Goal: Task Accomplishment & Management: Complete application form

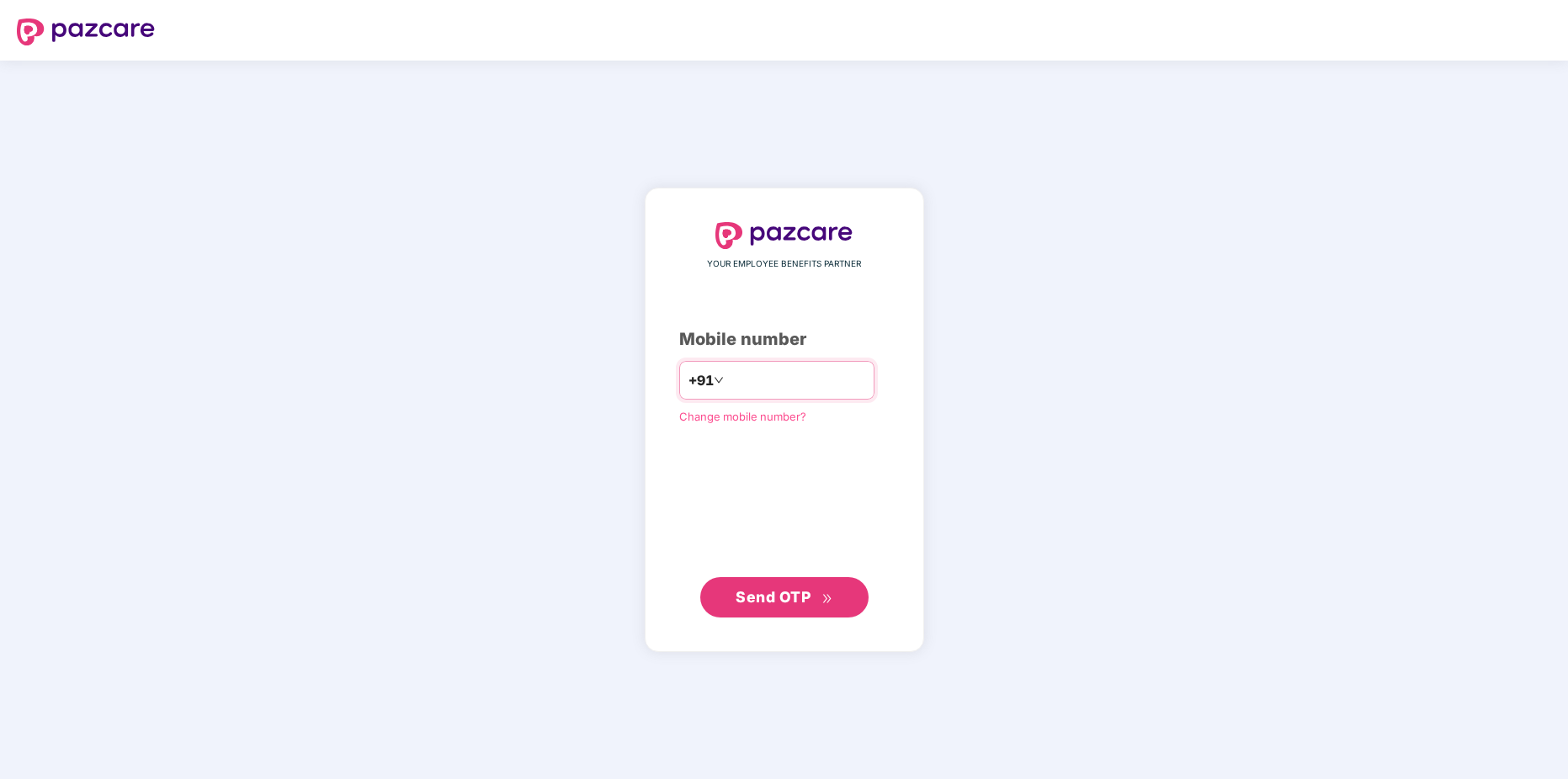
click at [727, 380] on input "number" at bounding box center [797, 380] width 138 height 27
type input "*"
type input "**********"
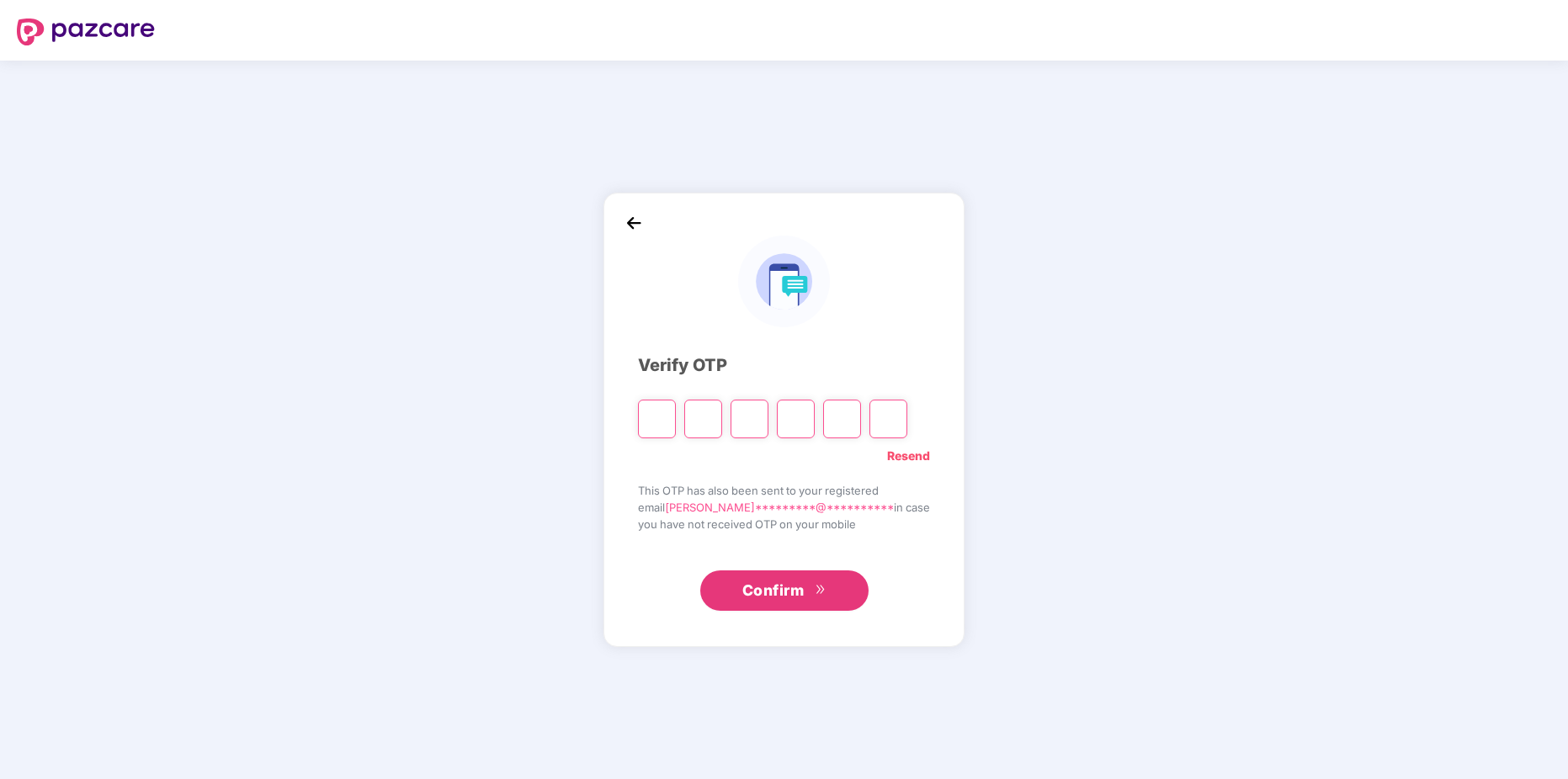
type input "*"
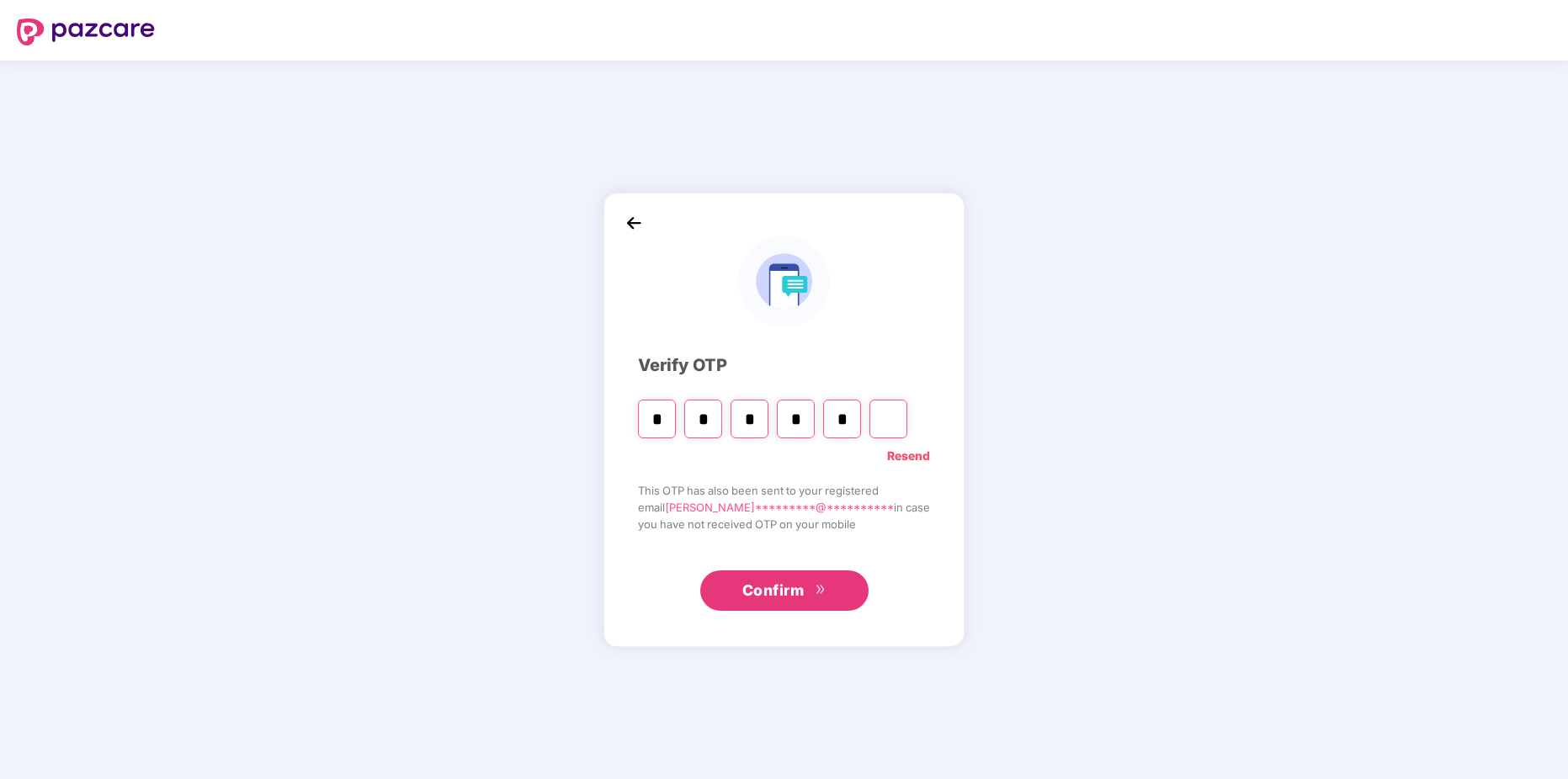
type input "*"
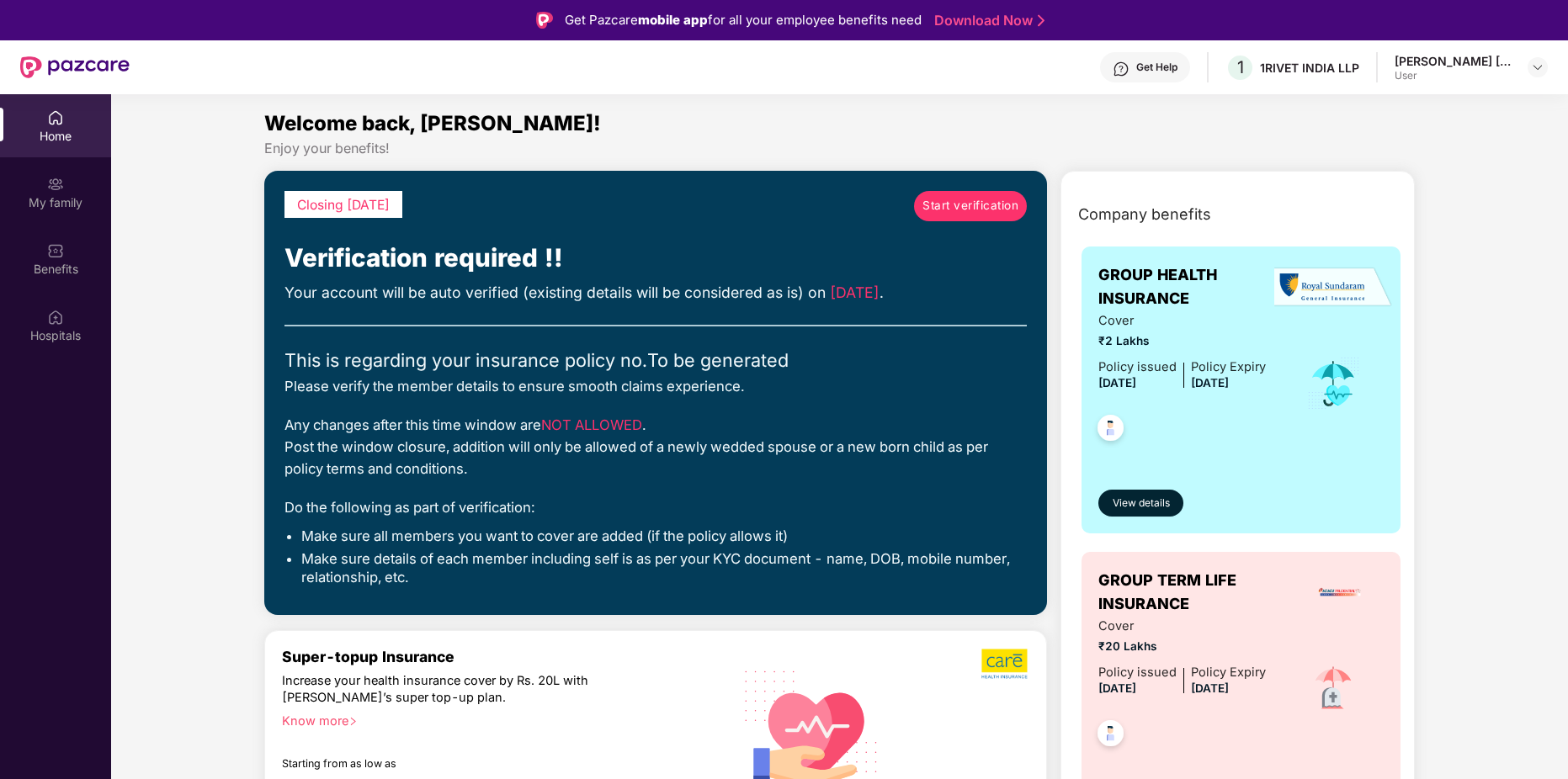
click at [971, 206] on span "Start verification" at bounding box center [970, 206] width 96 height 18
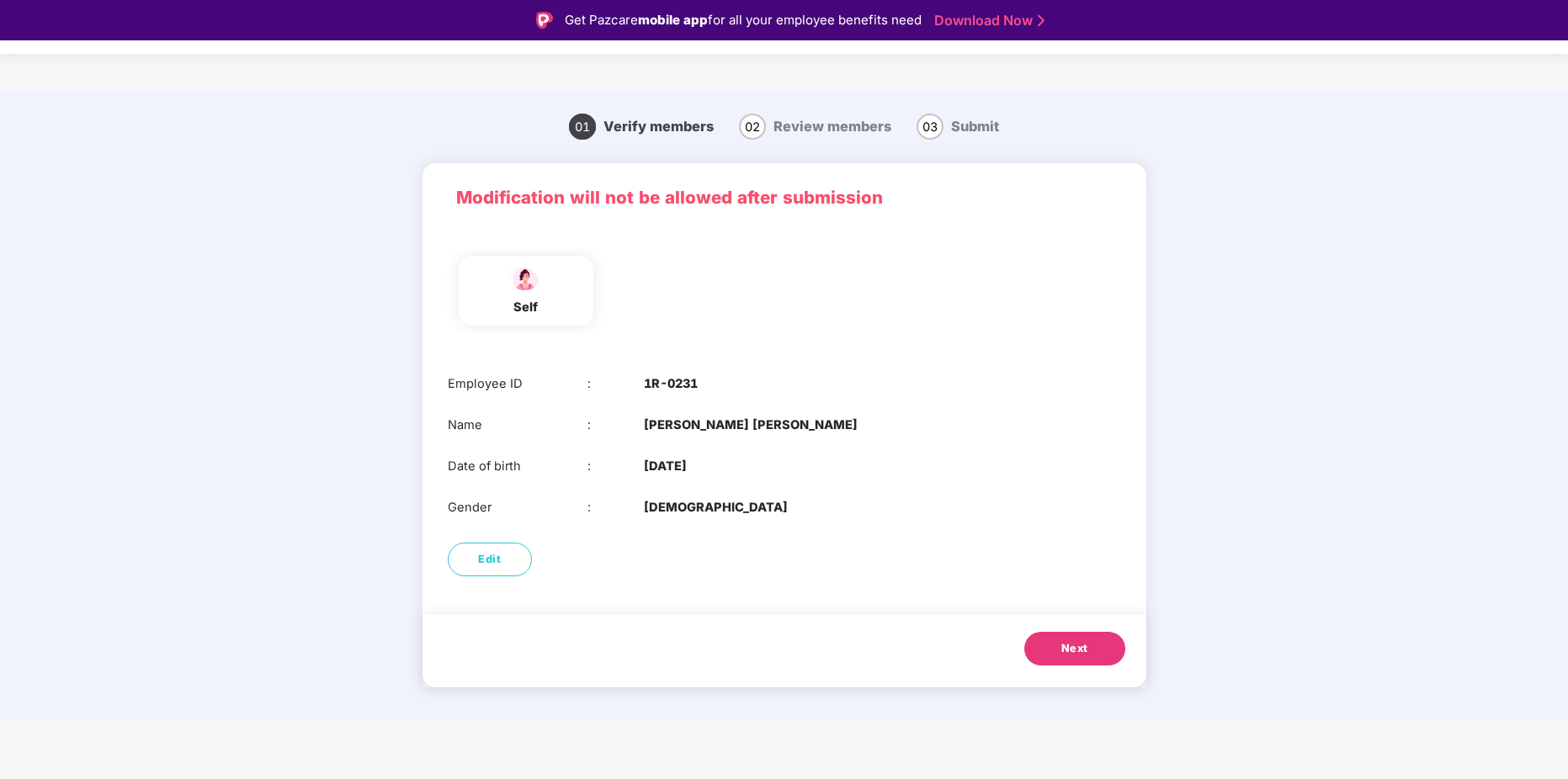
click at [1064, 650] on span "Next" at bounding box center [1074, 649] width 27 height 17
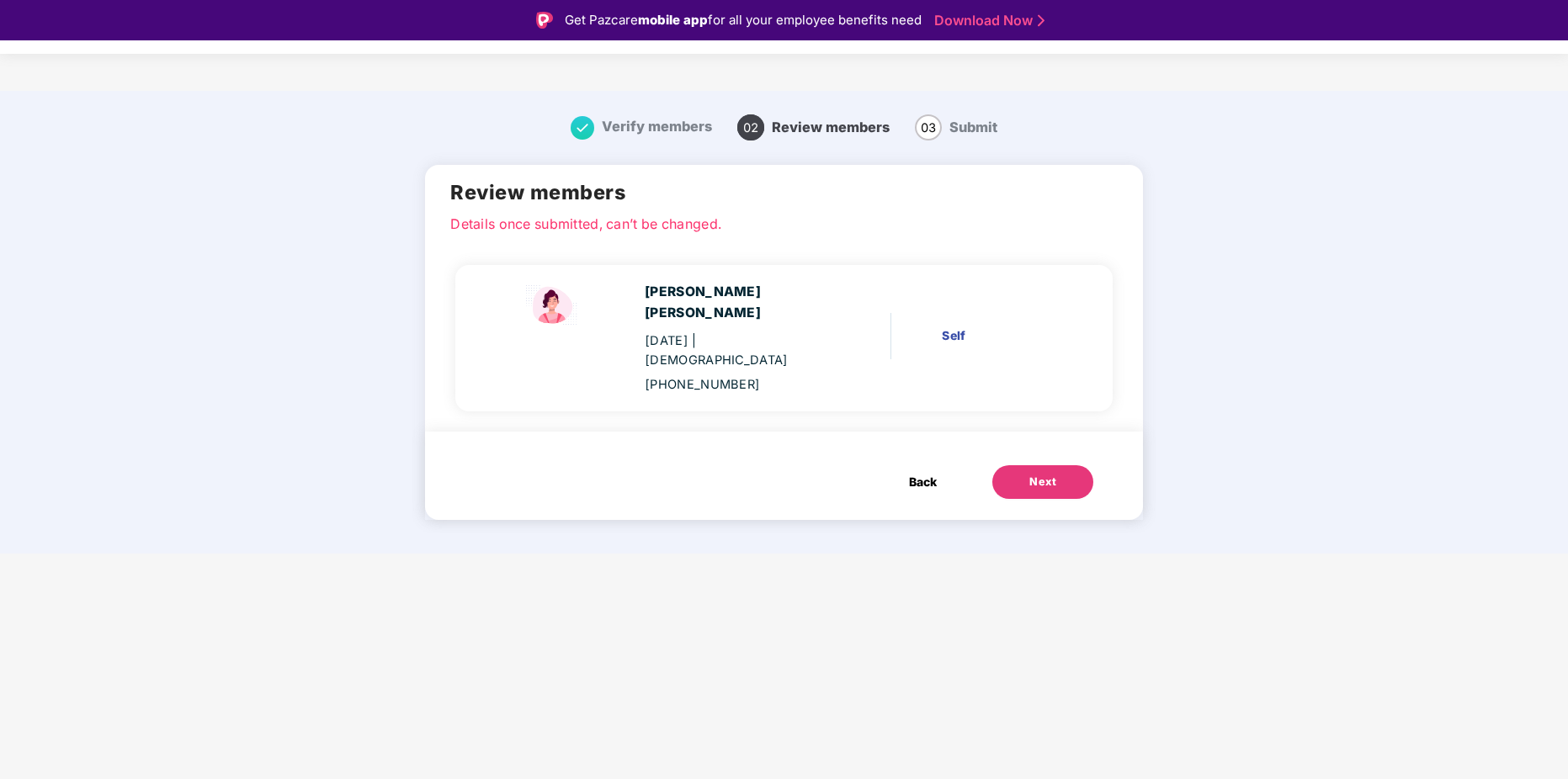
scroll to position [40, 0]
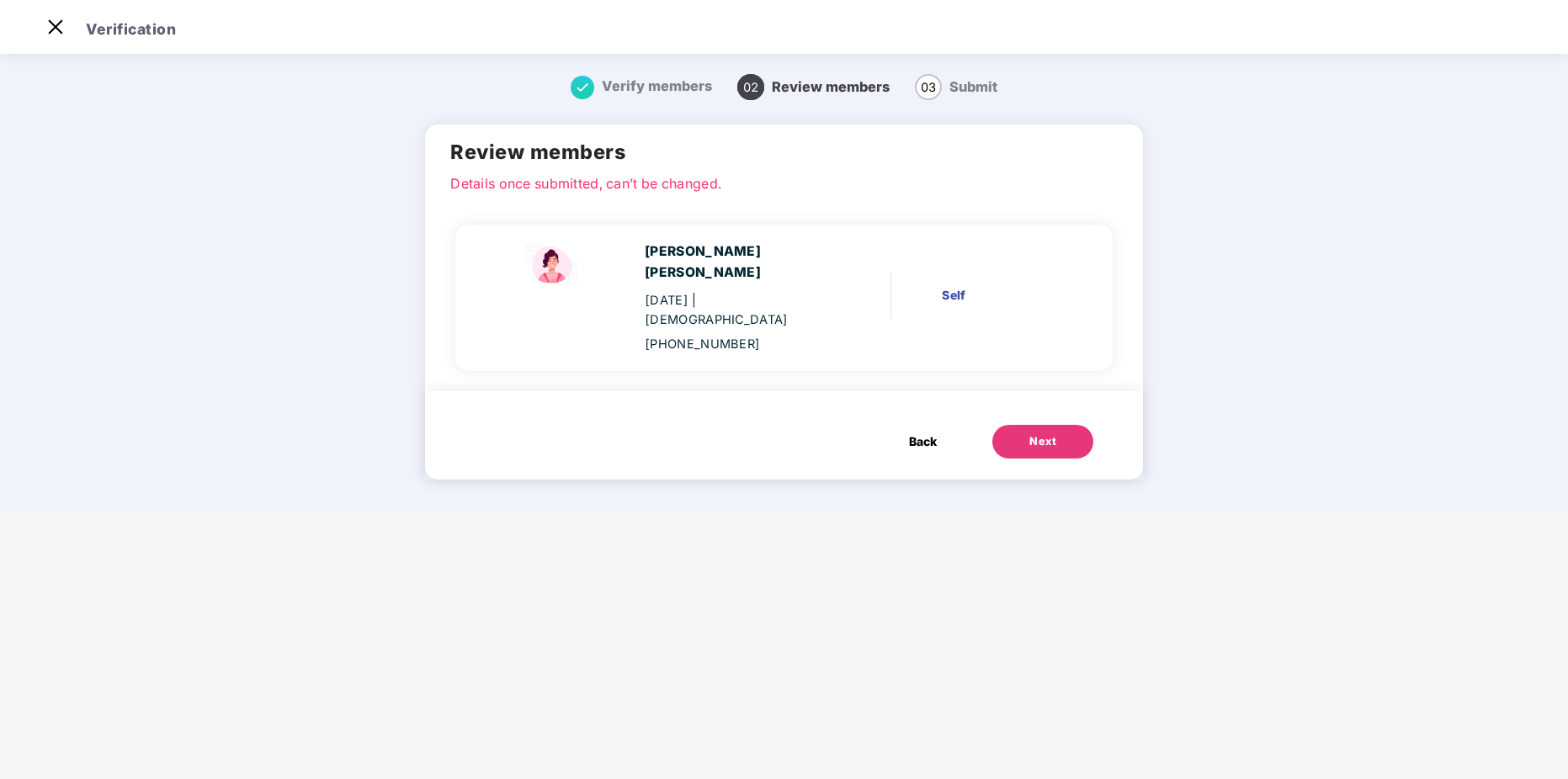
click at [996, 425] on button "Next" at bounding box center [1043, 441] width 101 height 34
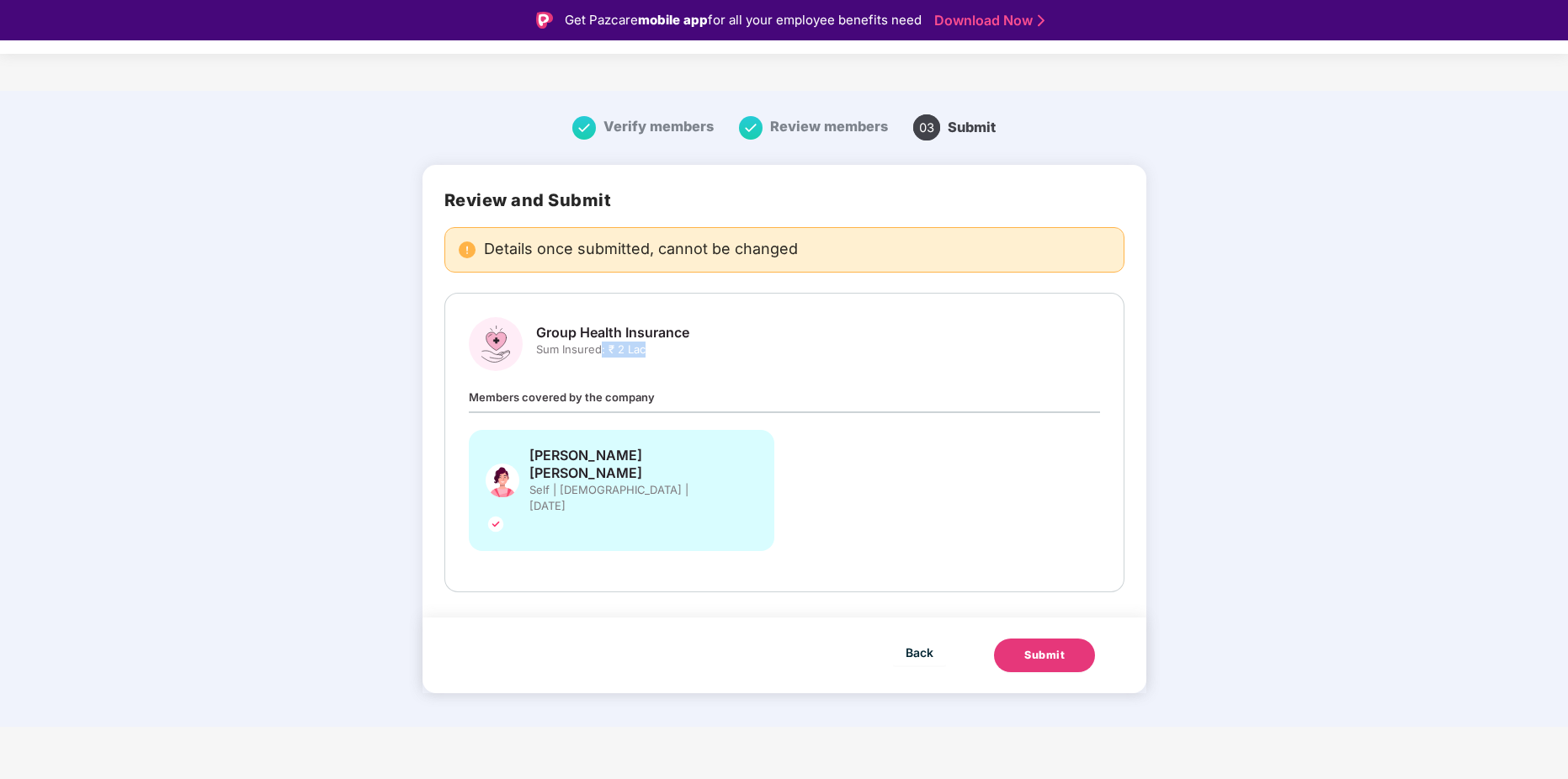
drag, startPoint x: 611, startPoint y: 345, endPoint x: 738, endPoint y: 353, distance: 127.3
click at [738, 353] on div "Group Health Insurance Sum Insured: ₹ 2 Lac" at bounding box center [784, 344] width 631 height 54
drag, startPoint x: 738, startPoint y: 353, endPoint x: 754, endPoint y: 366, distance: 20.6
click at [754, 366] on div "Group Health Insurance Sum Insured: ₹ 2 Lac" at bounding box center [784, 344] width 631 height 54
click at [1030, 647] on div "Submit" at bounding box center [1043, 656] width 40 height 17
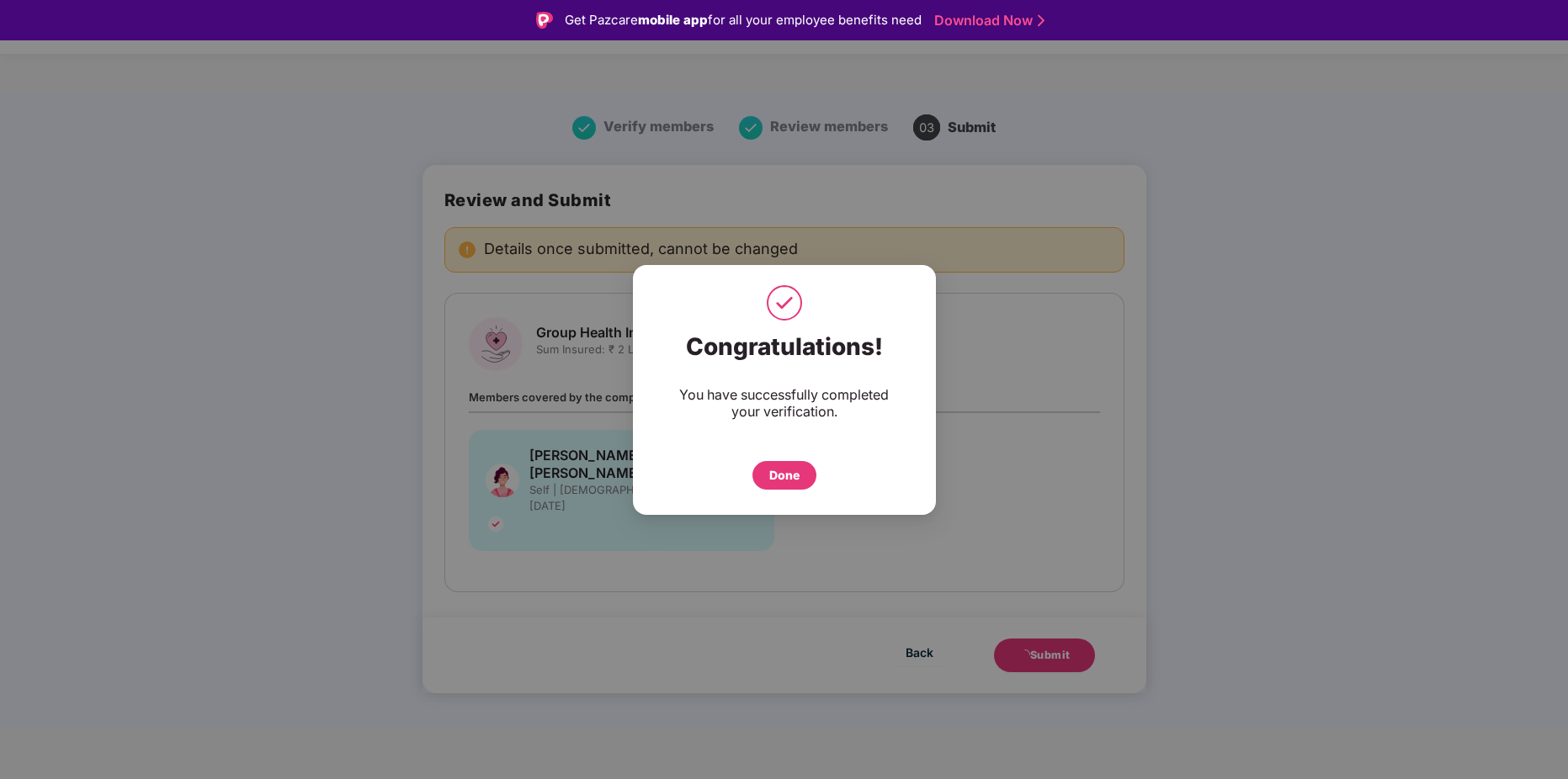
click at [796, 477] on div "Done" at bounding box center [784, 476] width 30 height 19
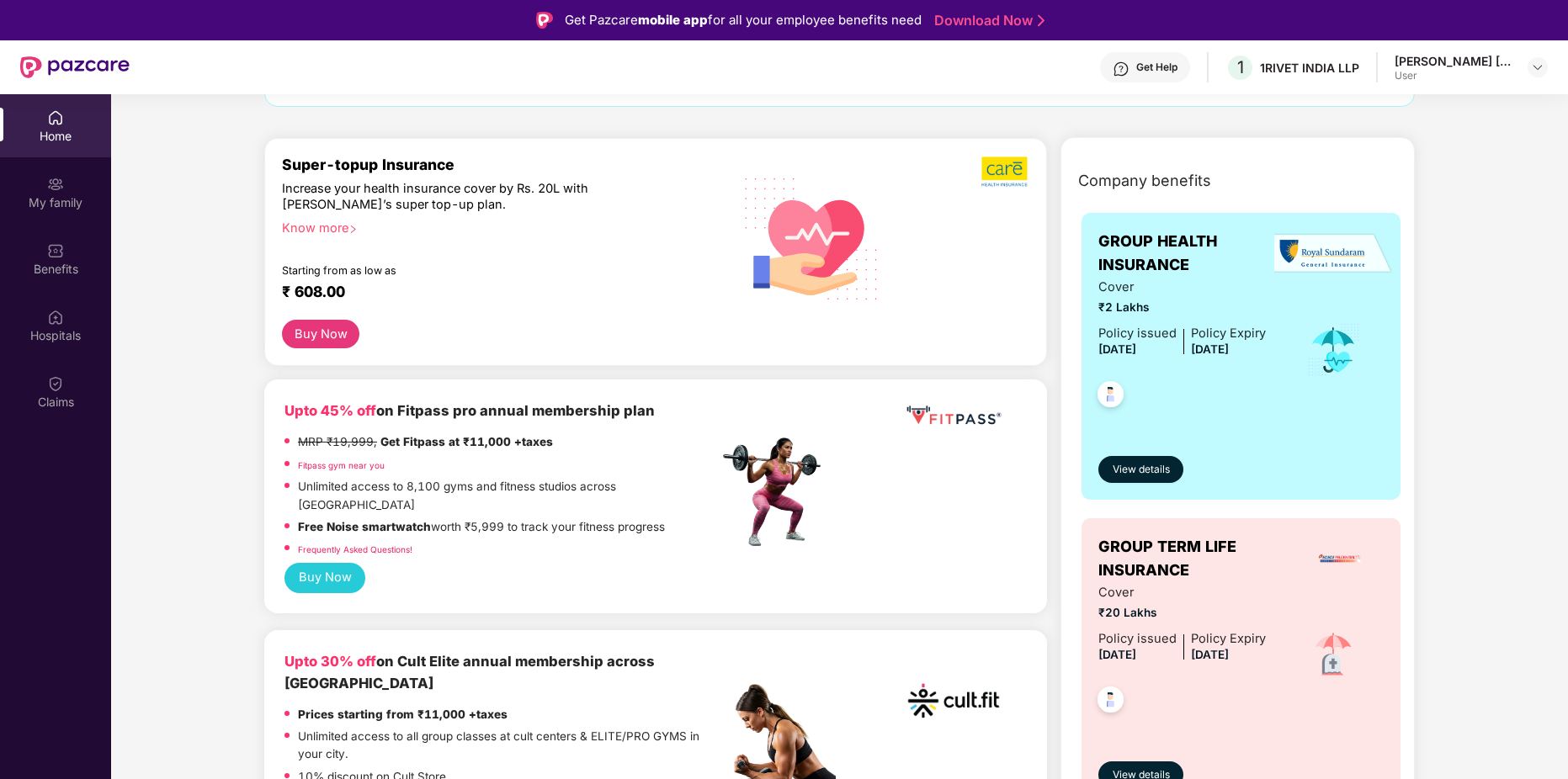
scroll to position [168, 0]
click at [68, 177] on div "My family" at bounding box center [55, 192] width 111 height 63
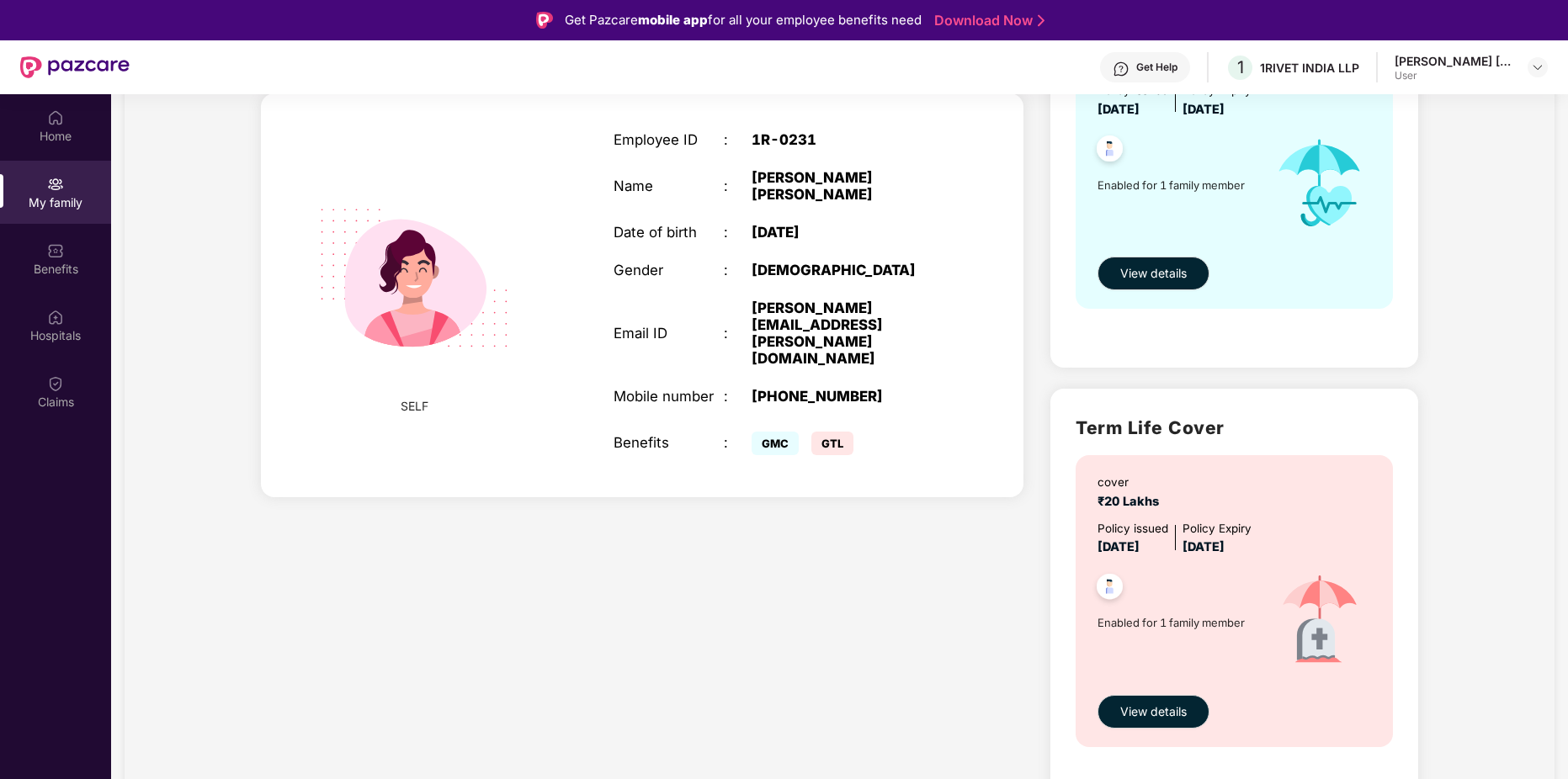
scroll to position [263, 0]
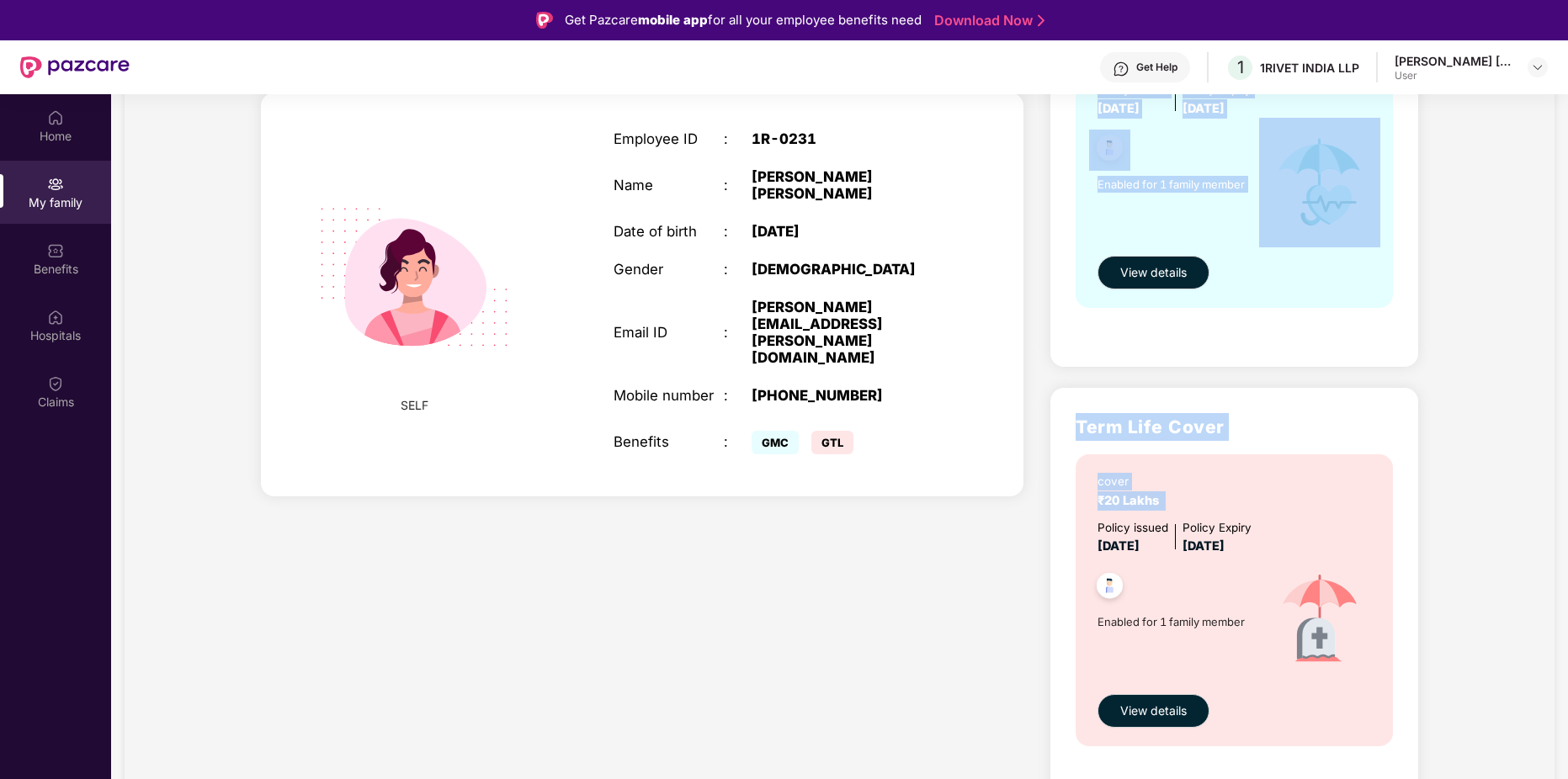
drag, startPoint x: 1118, startPoint y: 502, endPoint x: 999, endPoint y: 504, distance: 119.0
click at [999, 504] on div "Add Family Member New member can be added to the policy [DATE] of marriage or c…" at bounding box center [840, 382] width 1185 height 888
drag, startPoint x: 999, startPoint y: 504, endPoint x: 1207, endPoint y: 481, distance: 209.3
click at [1207, 475] on div "cover ₹20 Lakhs" at bounding box center [1235, 492] width 277 height 37
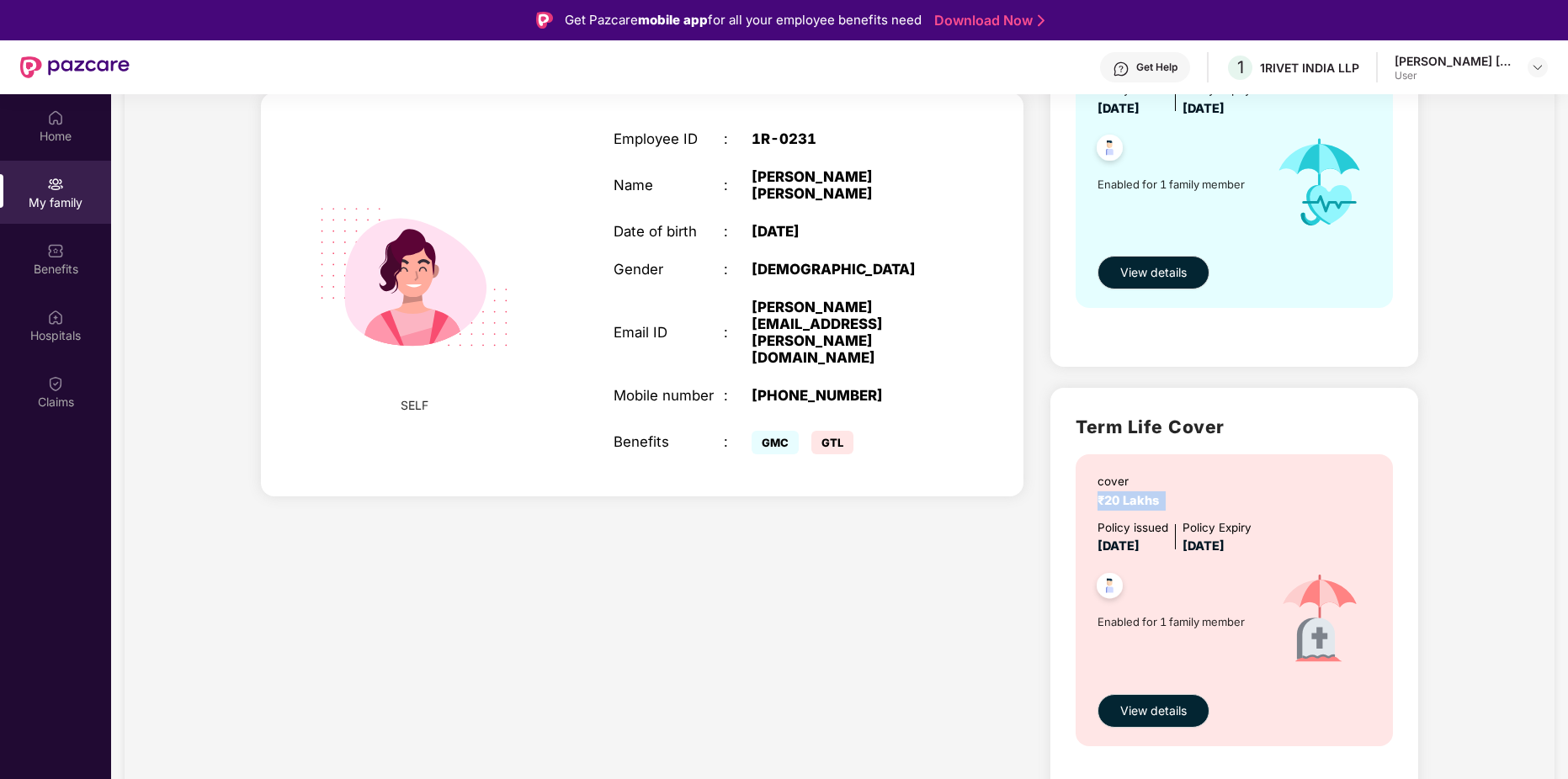
drag, startPoint x: 1100, startPoint y: 502, endPoint x: 1236, endPoint y: 495, distance: 136.2
click at [1236, 495] on div "cover ₹20 Lakhs" at bounding box center [1235, 492] width 277 height 37
drag, startPoint x: 1236, startPoint y: 495, endPoint x: 1206, endPoint y: 557, distance: 68.9
click at [1207, 556] on div "Enabled for 1 family member" at bounding box center [1177, 621] width 162 height 130
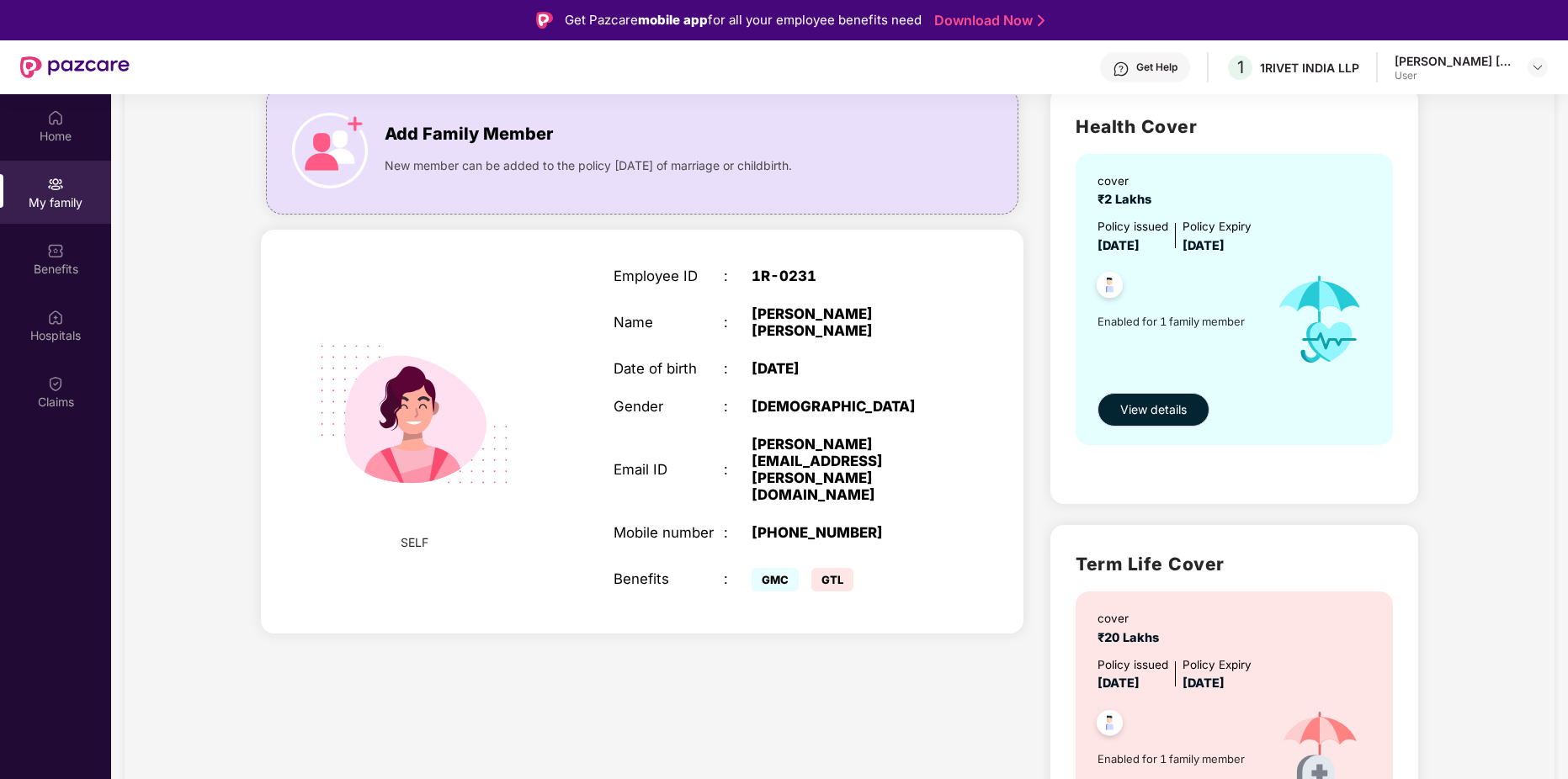
scroll to position [0, 0]
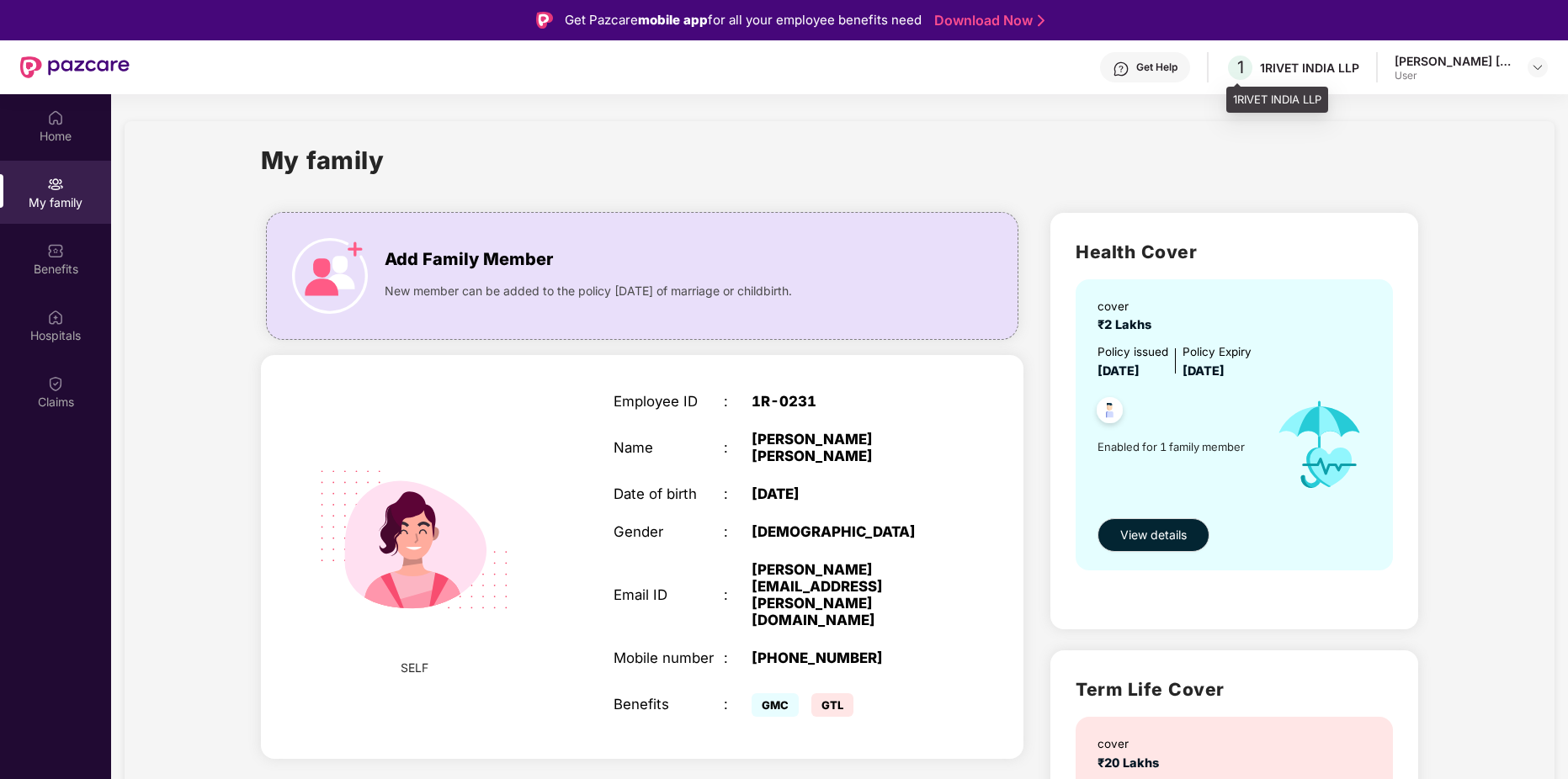
click at [1260, 76] on div "1 1RIVET INDIA LLP" at bounding box center [1291, 67] width 134 height 29
click at [1249, 65] on span "1" at bounding box center [1239, 67] width 29 height 29
